Goal: Information Seeking & Learning: Learn about a topic

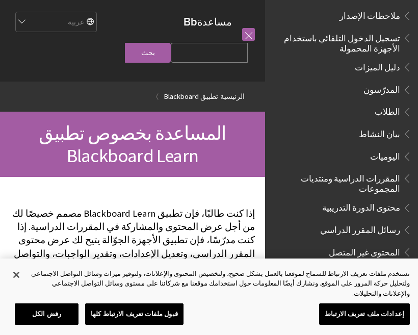
scroll to position [146, 0]
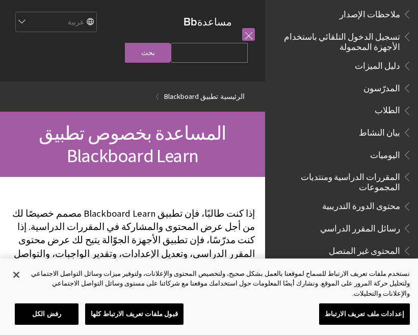
click at [403, 110] on span "Book outline for Blackboard App Help" at bounding box center [406, 108] width 11 height 13
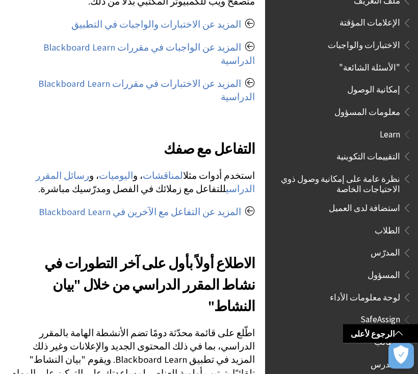
scroll to position [767, 0]
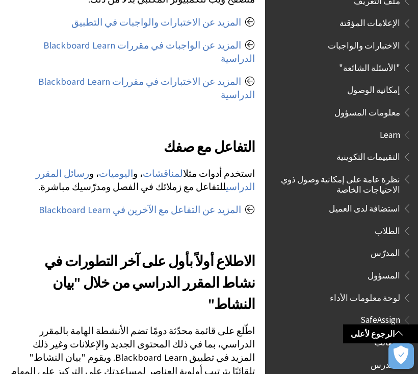
click at [374, 333] on span "الطالب" at bounding box center [345, 341] width 136 height 17
click at [375, 333] on span "الطالب" at bounding box center [345, 341] width 136 height 17
click at [399, 333] on span "الطالب" at bounding box center [388, 340] width 26 height 14
click at [398, 333] on span "الطالب" at bounding box center [388, 340] width 26 height 14
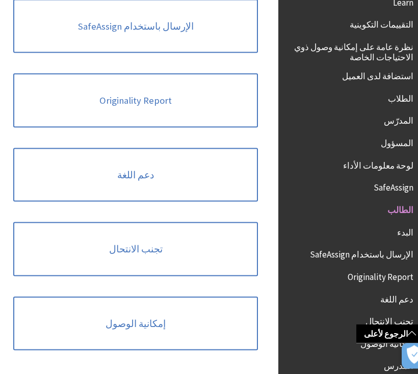
scroll to position [435, 0]
